Goal: Task Accomplishment & Management: Use online tool/utility

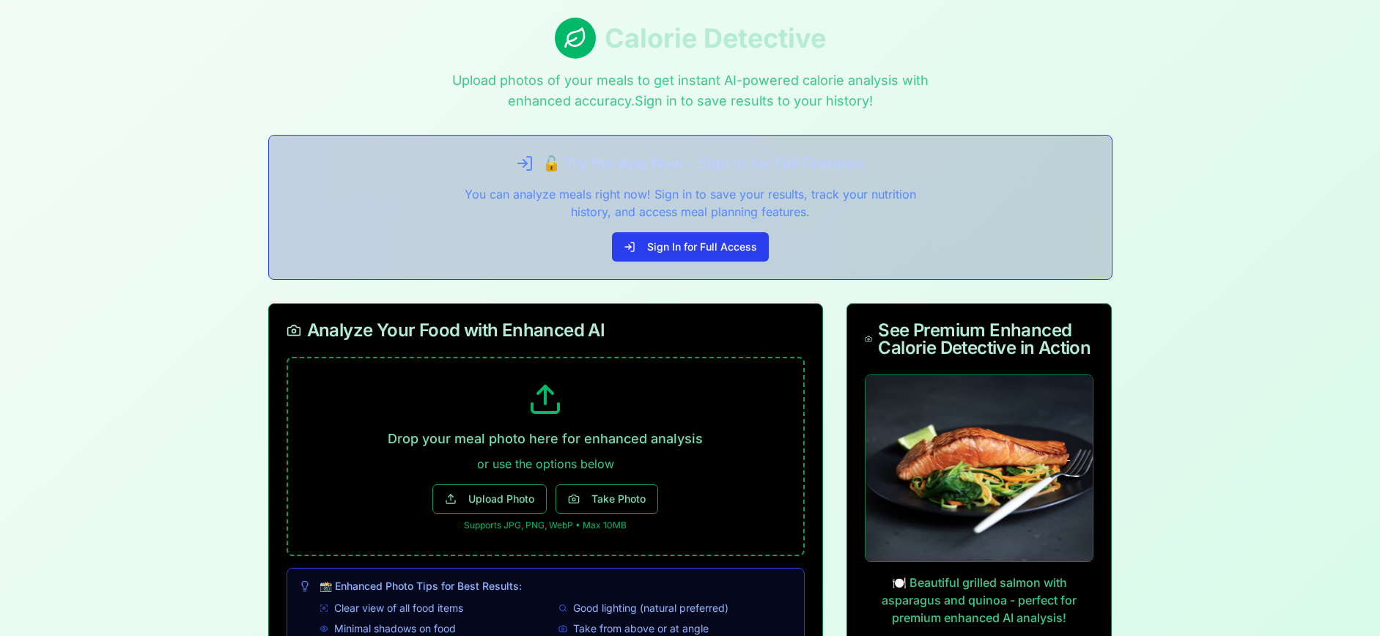
click at [705, 250] on button "Sign In for Full Access" at bounding box center [690, 246] width 157 height 29
